Goal: Navigation & Orientation: Find specific page/section

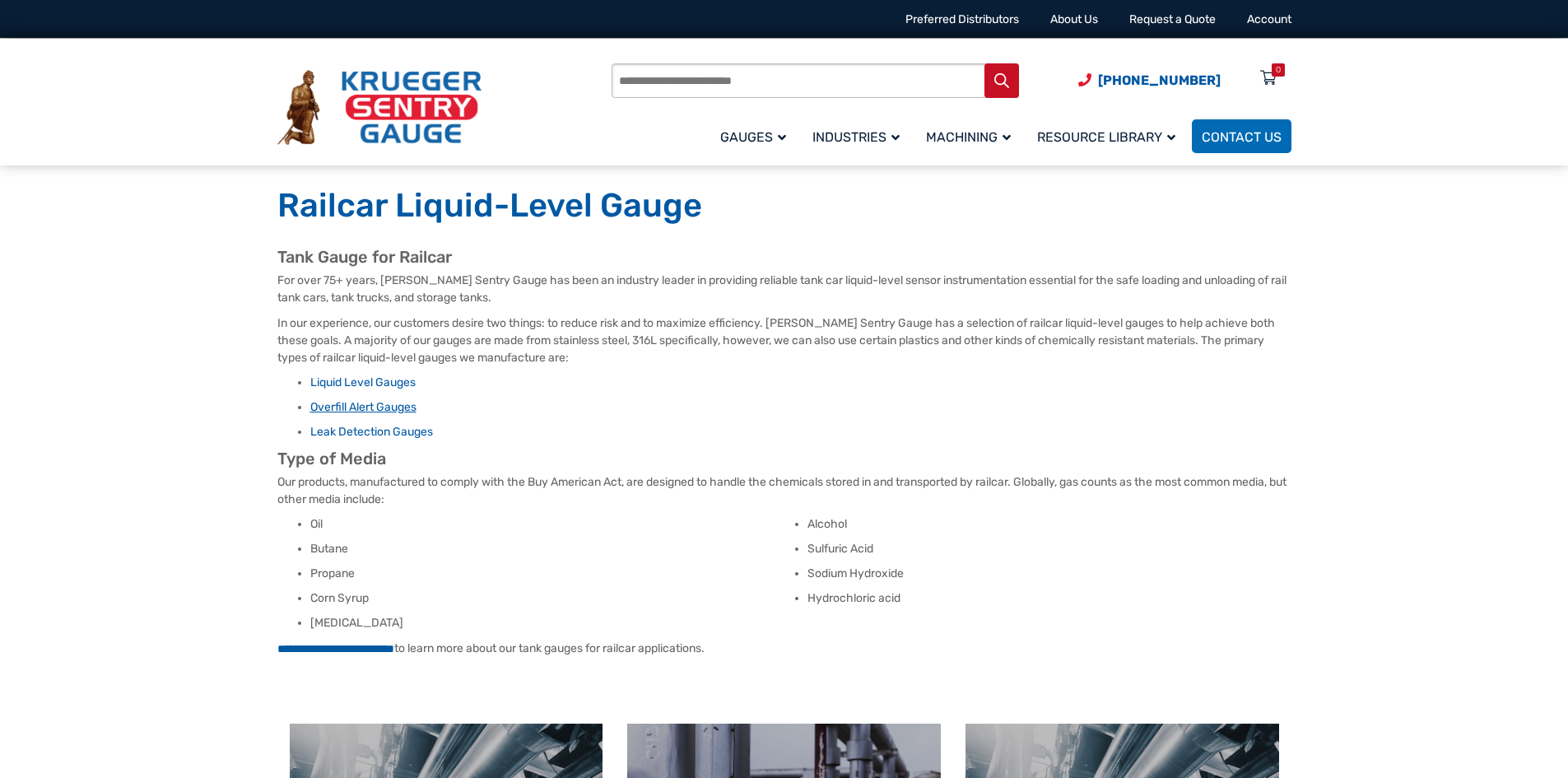
click at [367, 407] on link "Overfill Alert Gauges" at bounding box center [363, 406] width 106 height 14
